Goal: Ask a question

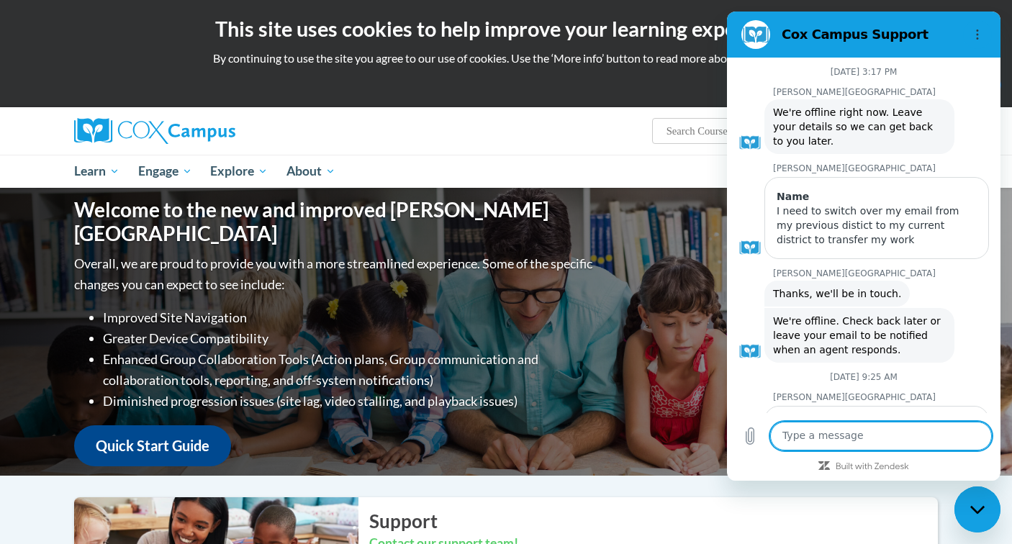
scroll to position [341, 0]
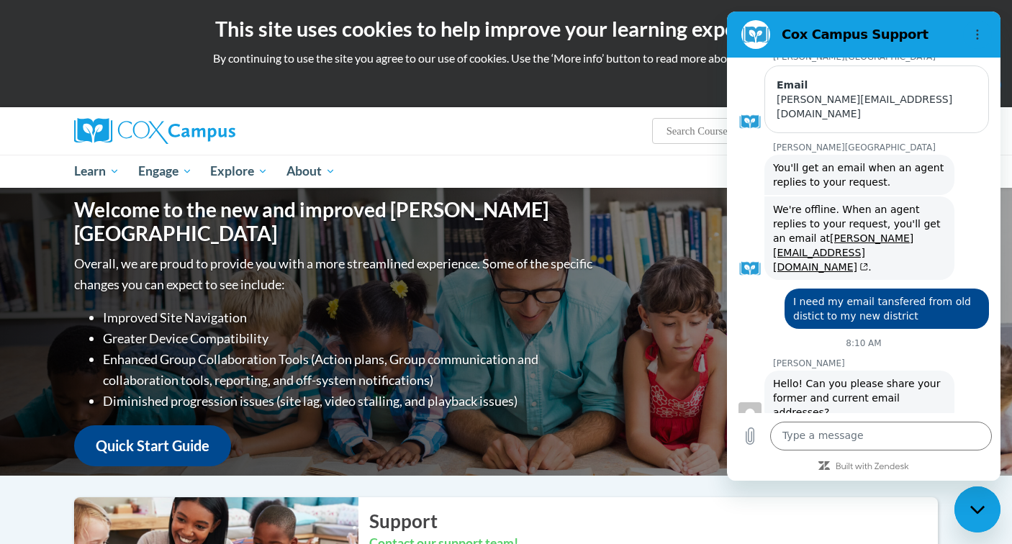
click at [684, 91] on div "Okay More Info" at bounding box center [506, 84] width 991 height 23
click at [978, 31] on icon "Options menu" at bounding box center [978, 35] width 12 height 12
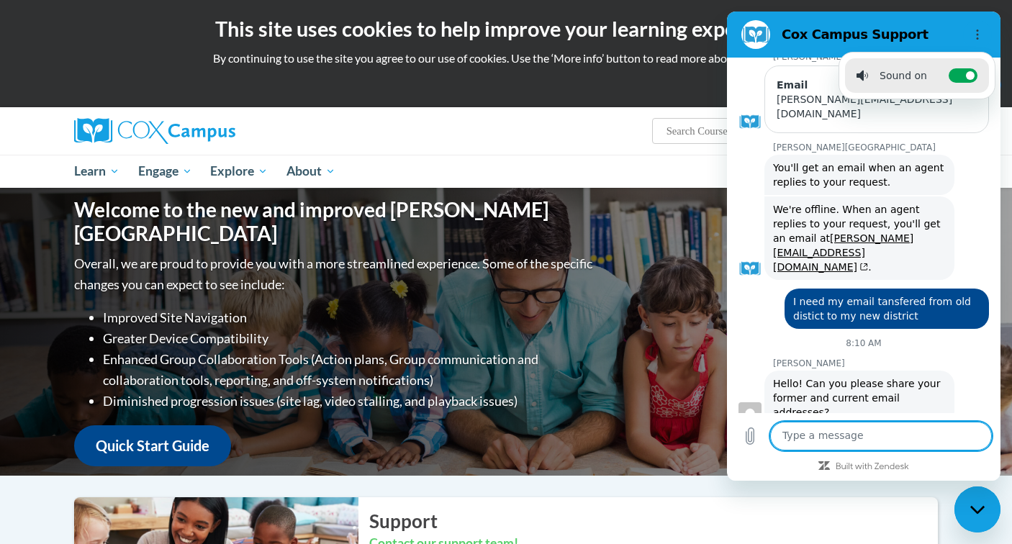
click at [808, 431] on textarea at bounding box center [881, 436] width 222 height 29
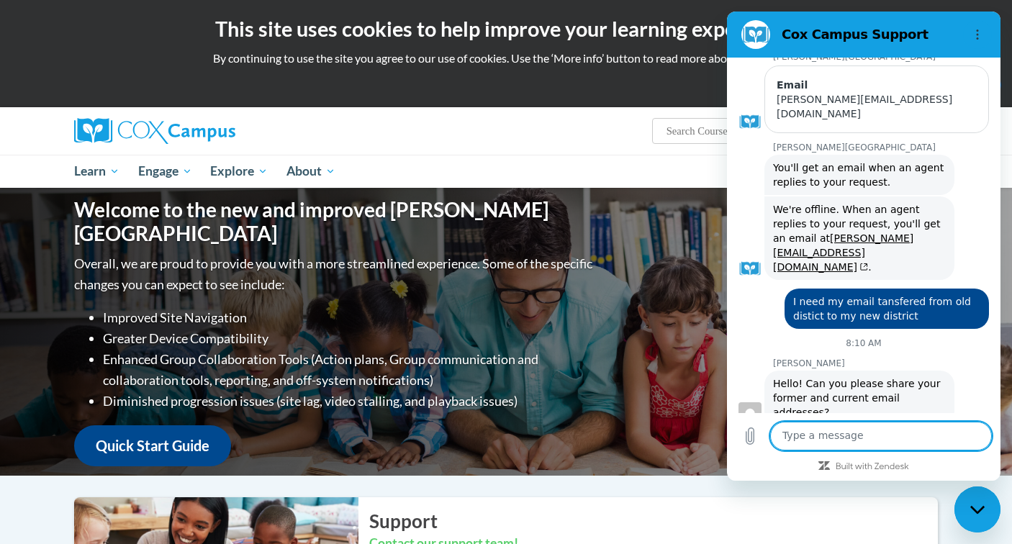
click at [808, 431] on textarea at bounding box center [881, 436] width 222 height 29
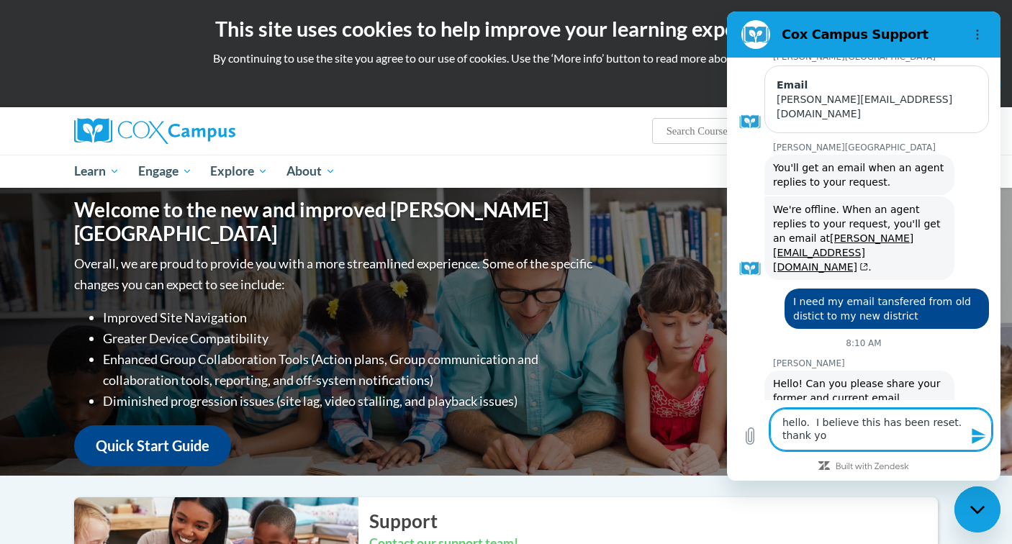
type textarea "hello. I believe this has been reset. thank you"
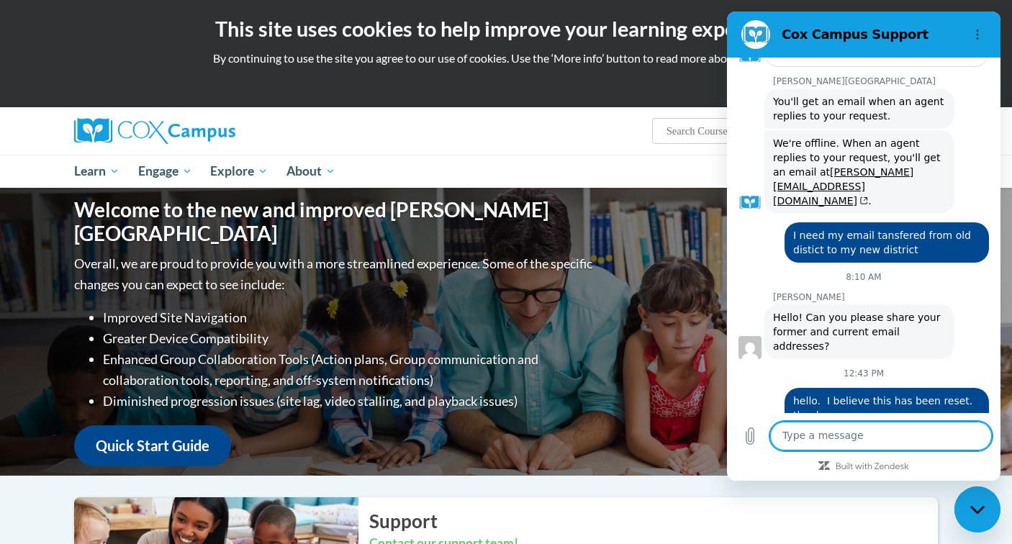
scroll to position [410, 0]
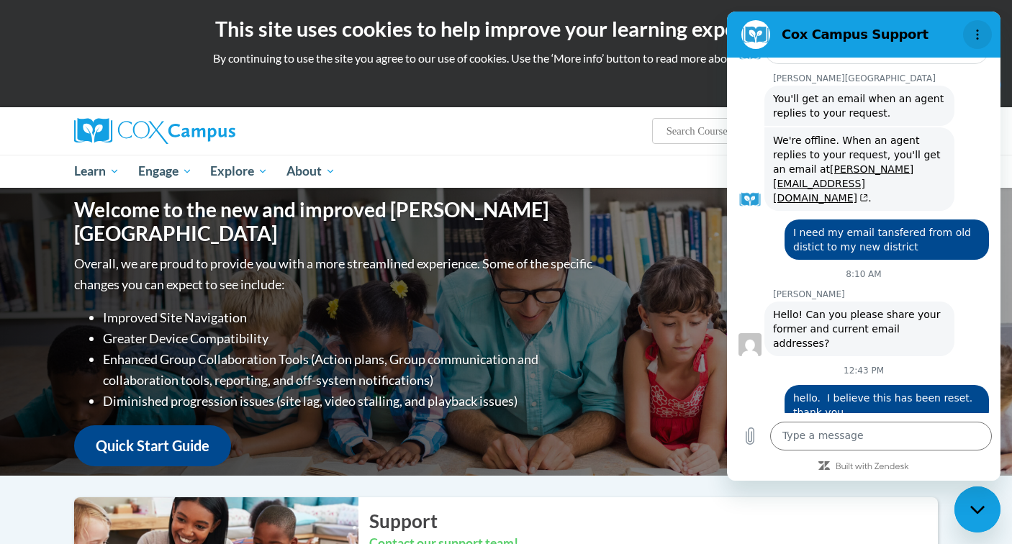
click at [970, 36] on button "Options menu" at bounding box center [977, 34] width 29 height 29
click at [696, 89] on div "Okay More Info" at bounding box center [506, 84] width 991 height 23
click at [695, 89] on div "Okay More Info" at bounding box center [506, 84] width 991 height 23
click at [510, 166] on ul "My Learning My Learning My Course Progress Certificates My Action Plans Group D…" at bounding box center [467, 171] width 805 height 33
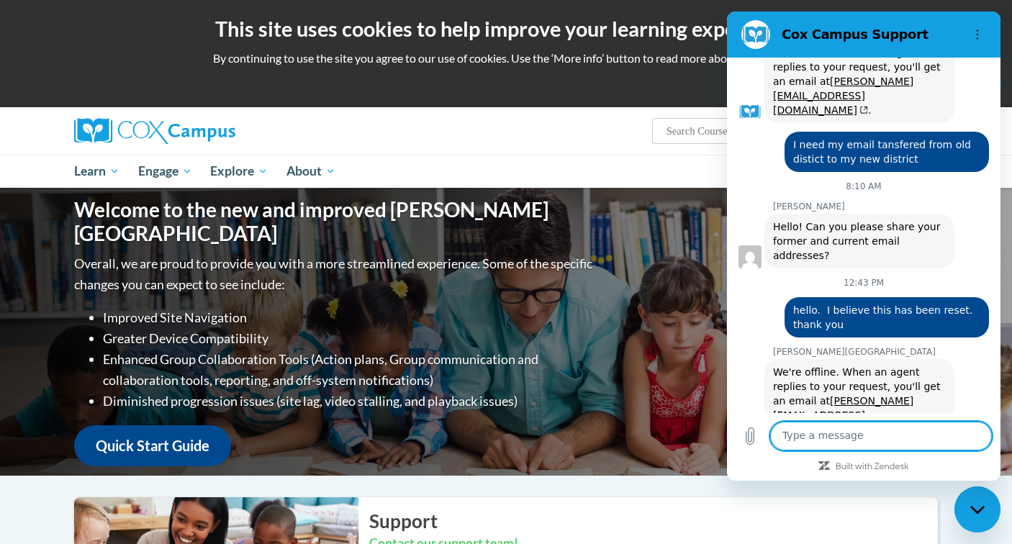
scroll to position [500, 0]
